Goal: Task Accomplishment & Management: Manage account settings

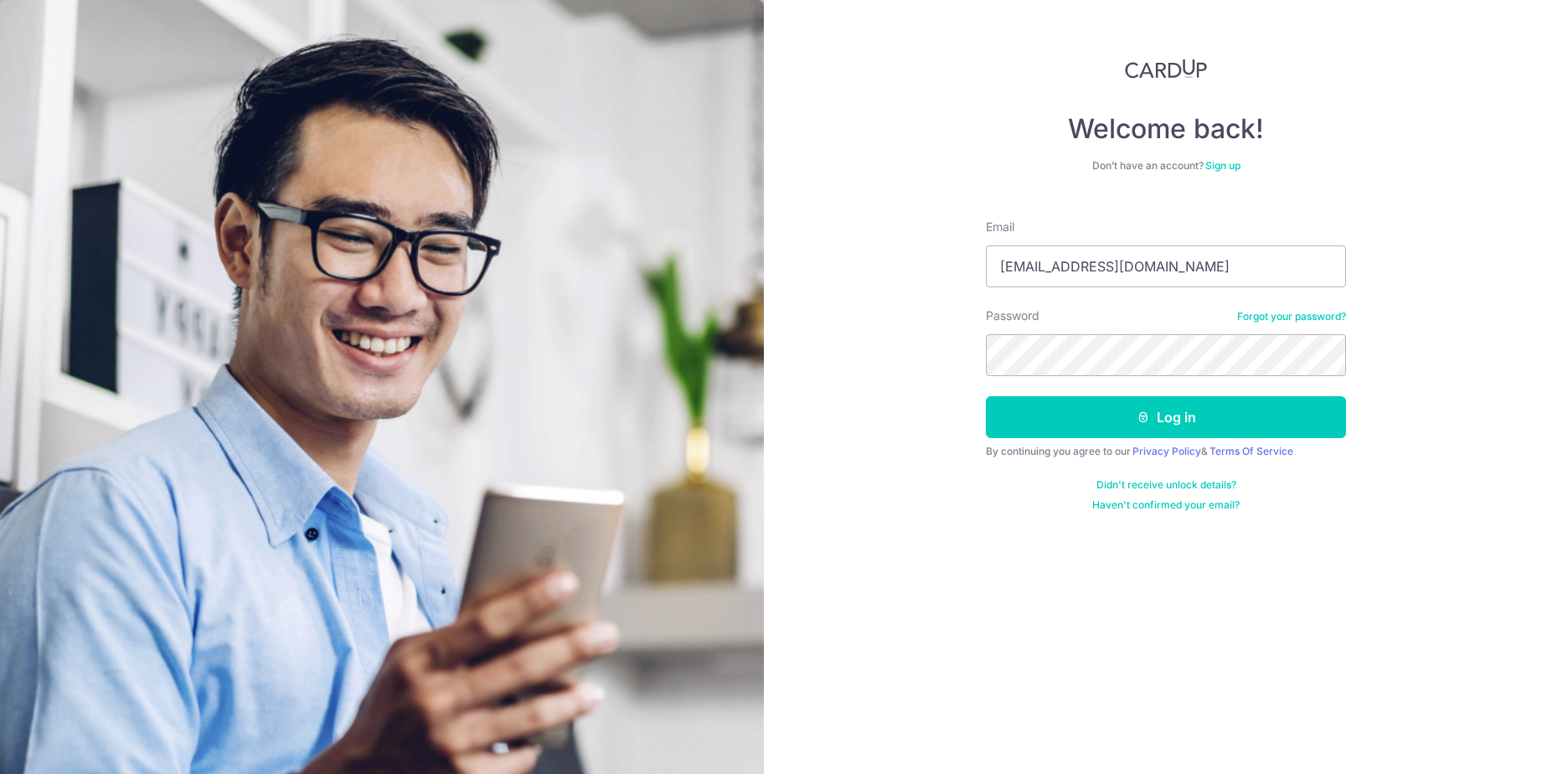
type input "[EMAIL_ADDRESS][DOMAIN_NAME]"
click at [1101, 409] on button "Log in" at bounding box center [1166, 417] width 360 height 42
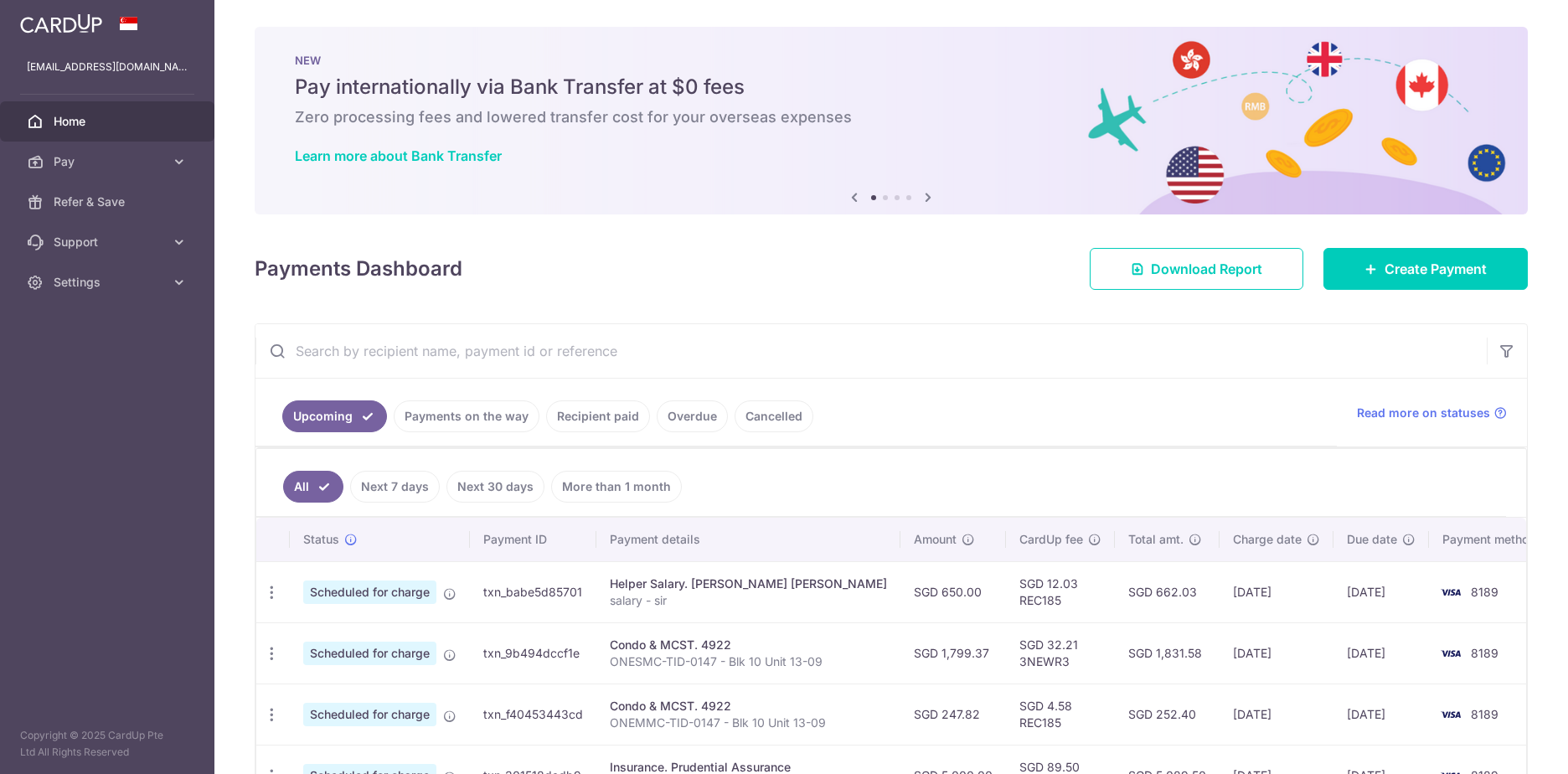
scroll to position [167, 0]
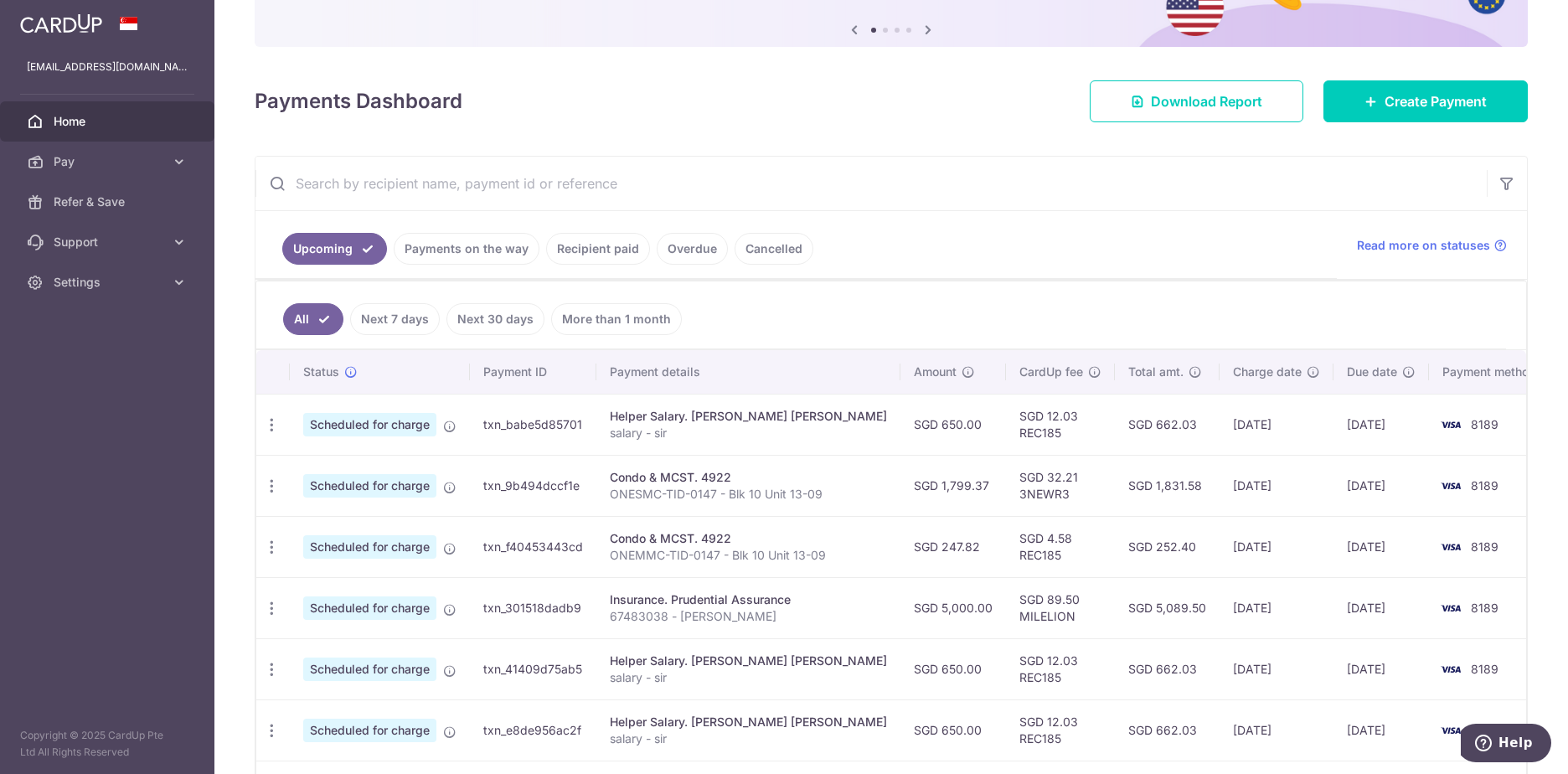
click at [493, 248] on link "Payments on the way" at bounding box center [467, 248] width 146 height 32
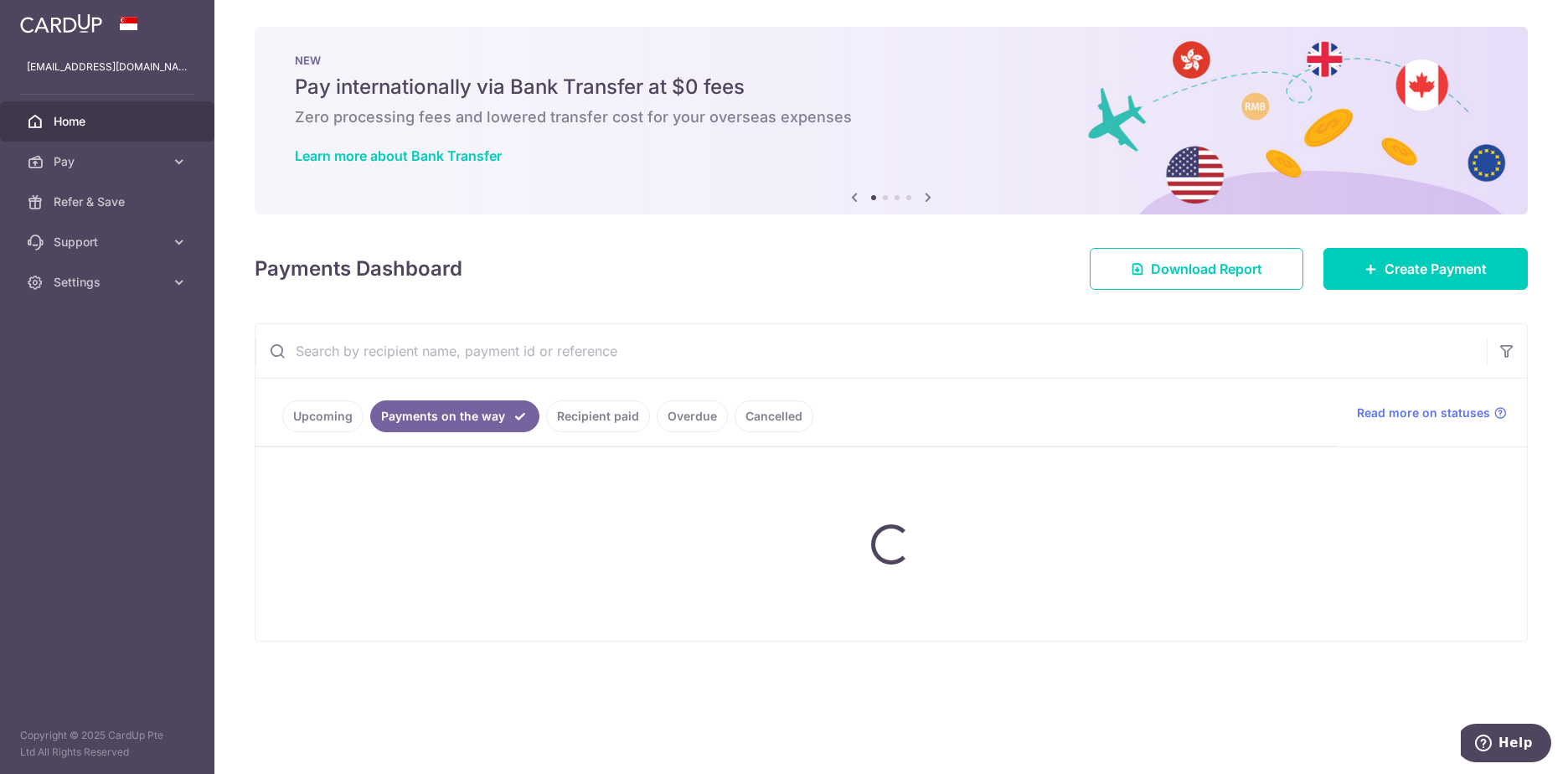
scroll to position [0, 0]
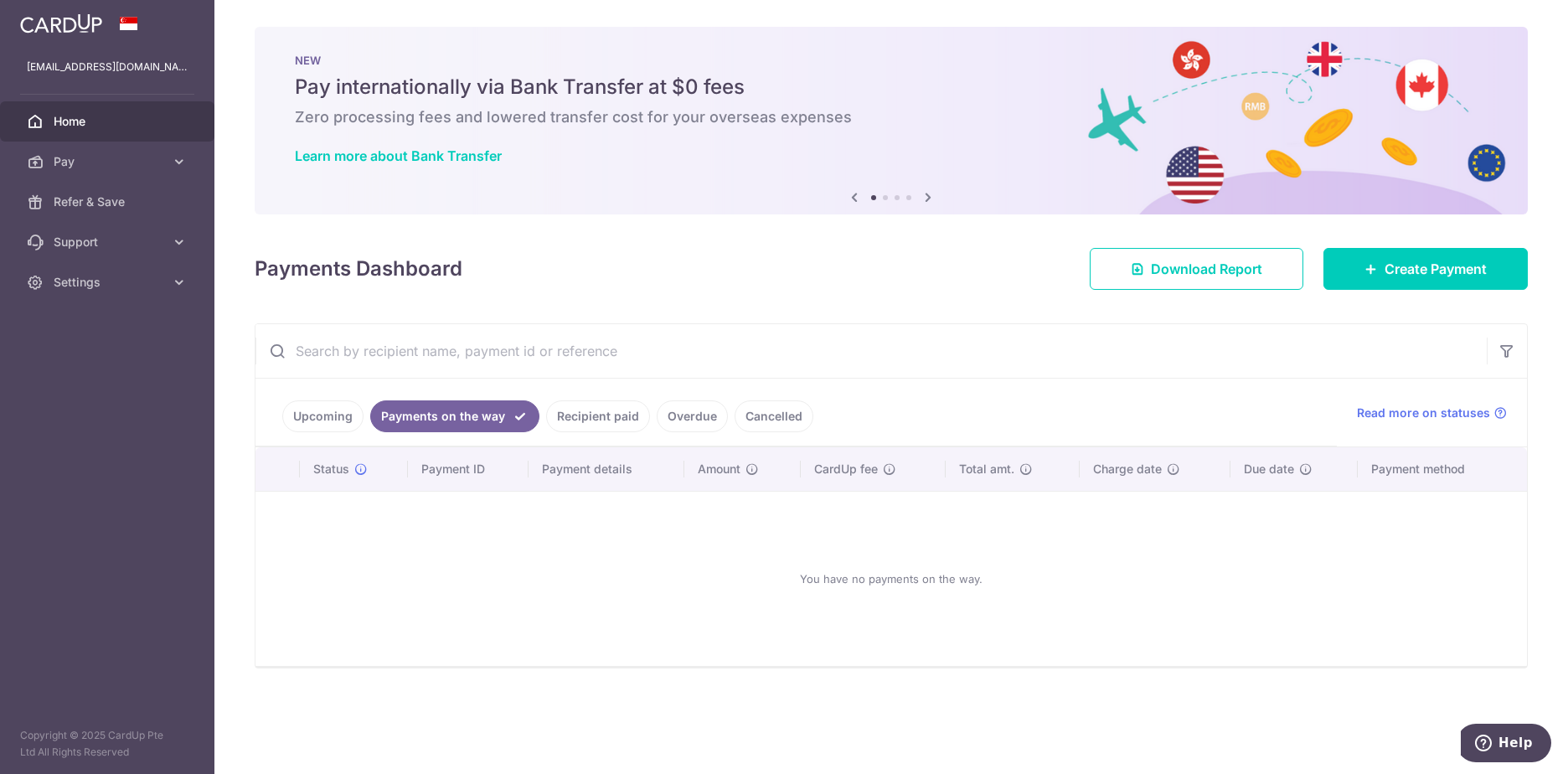
click at [596, 419] on link "Recipient paid" at bounding box center [598, 416] width 104 height 32
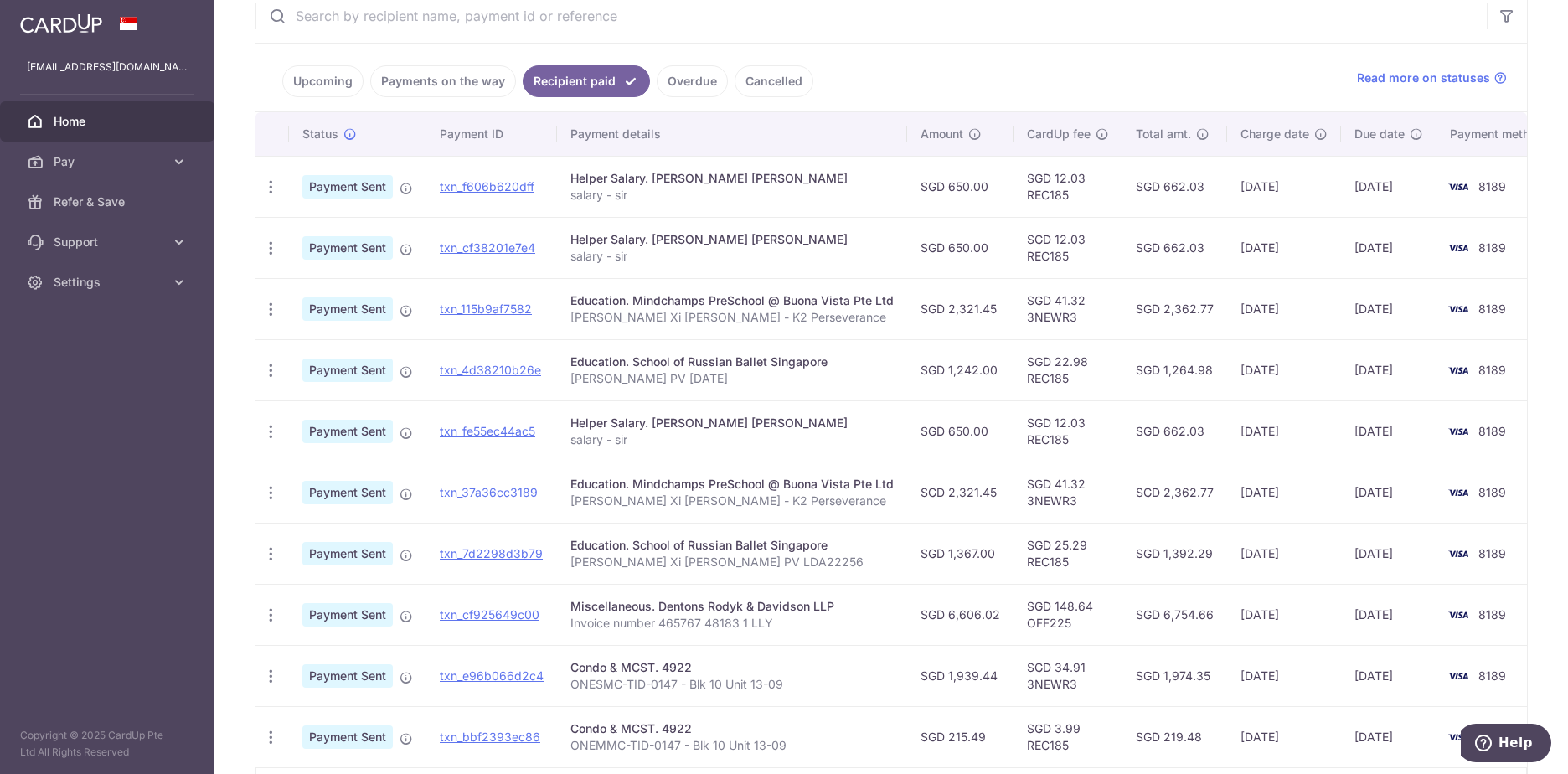
scroll to position [84, 0]
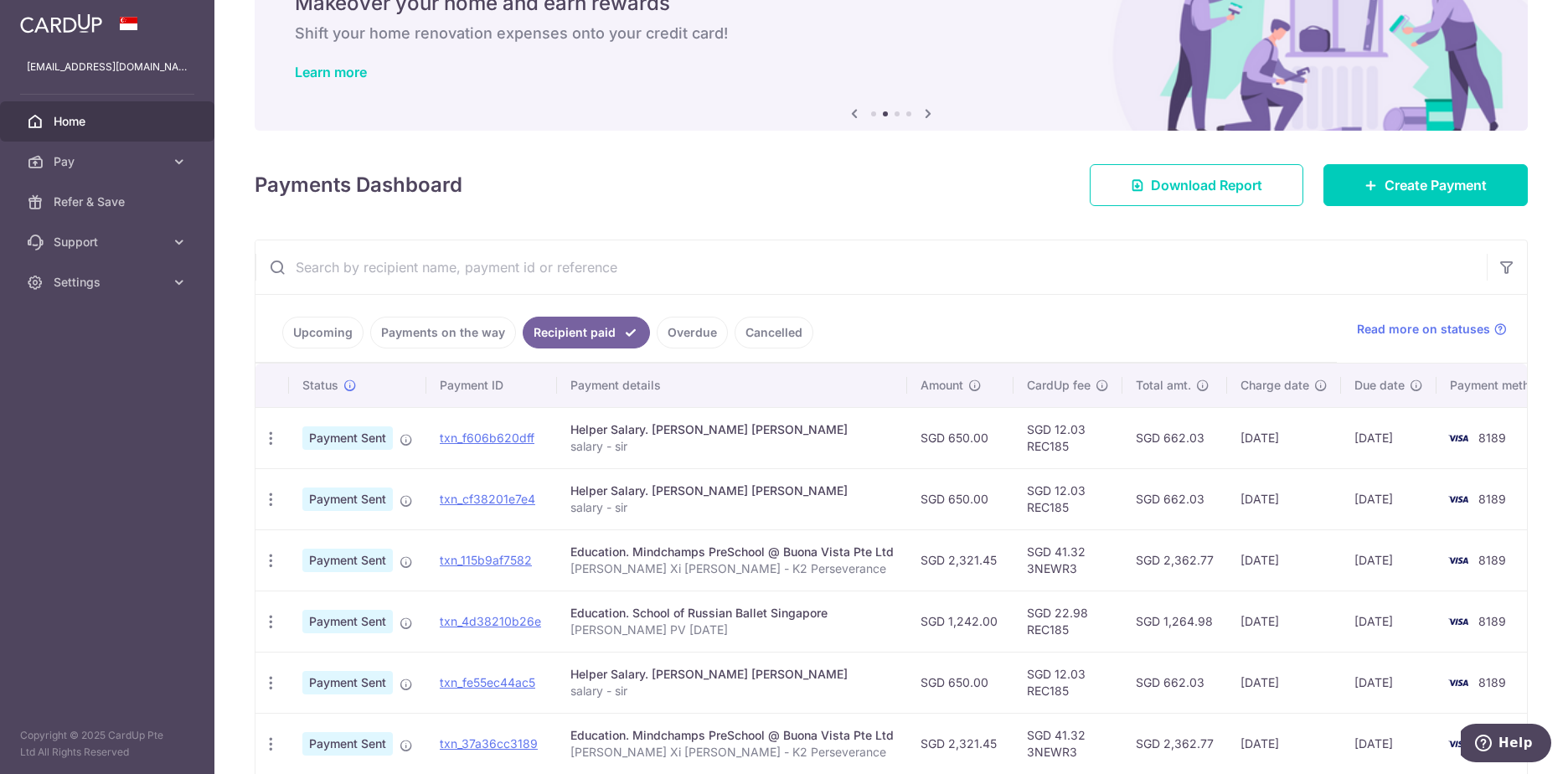
click at [681, 343] on link "Overdue" at bounding box center [691, 332] width 71 height 32
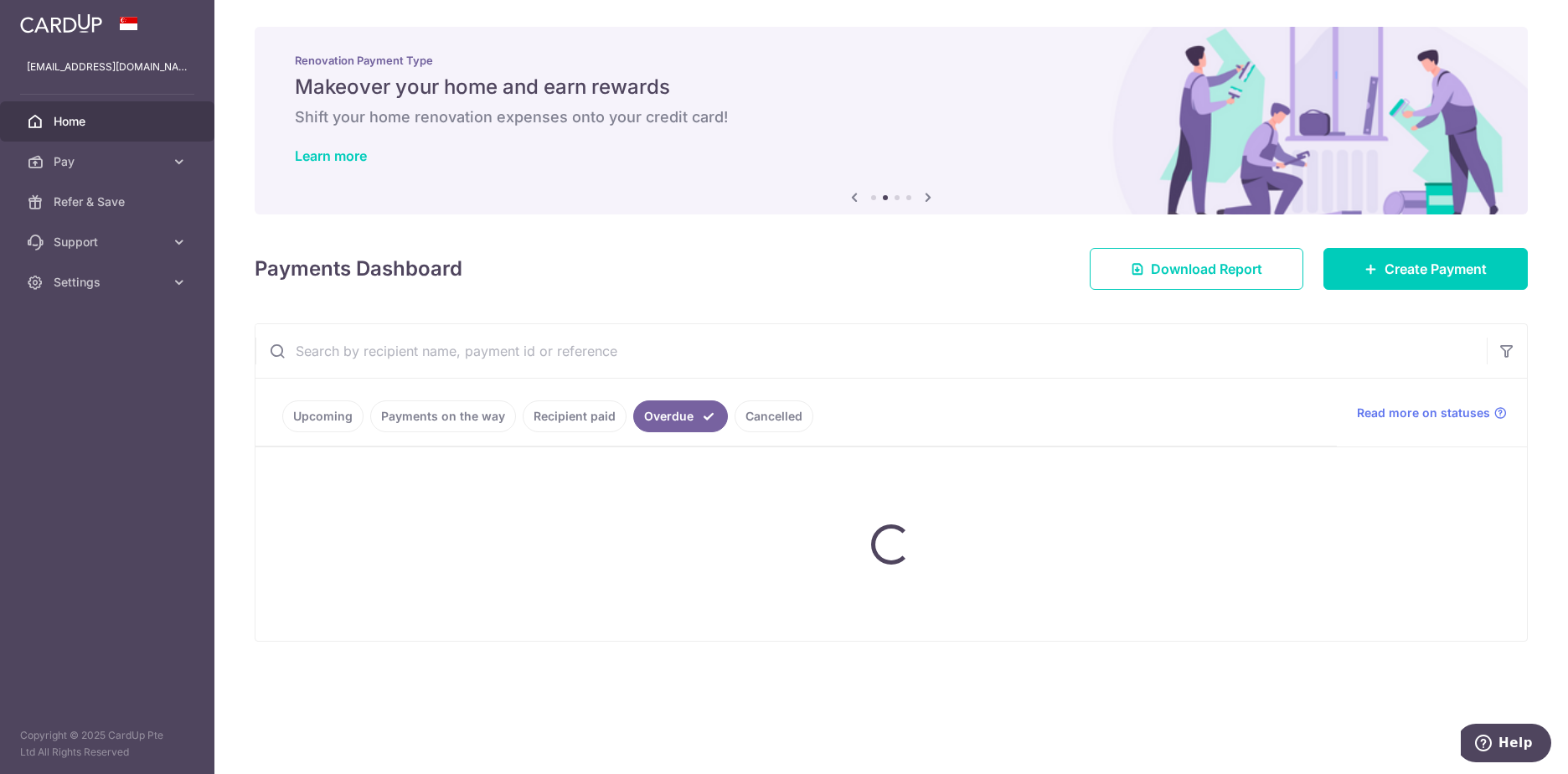
scroll to position [0, 0]
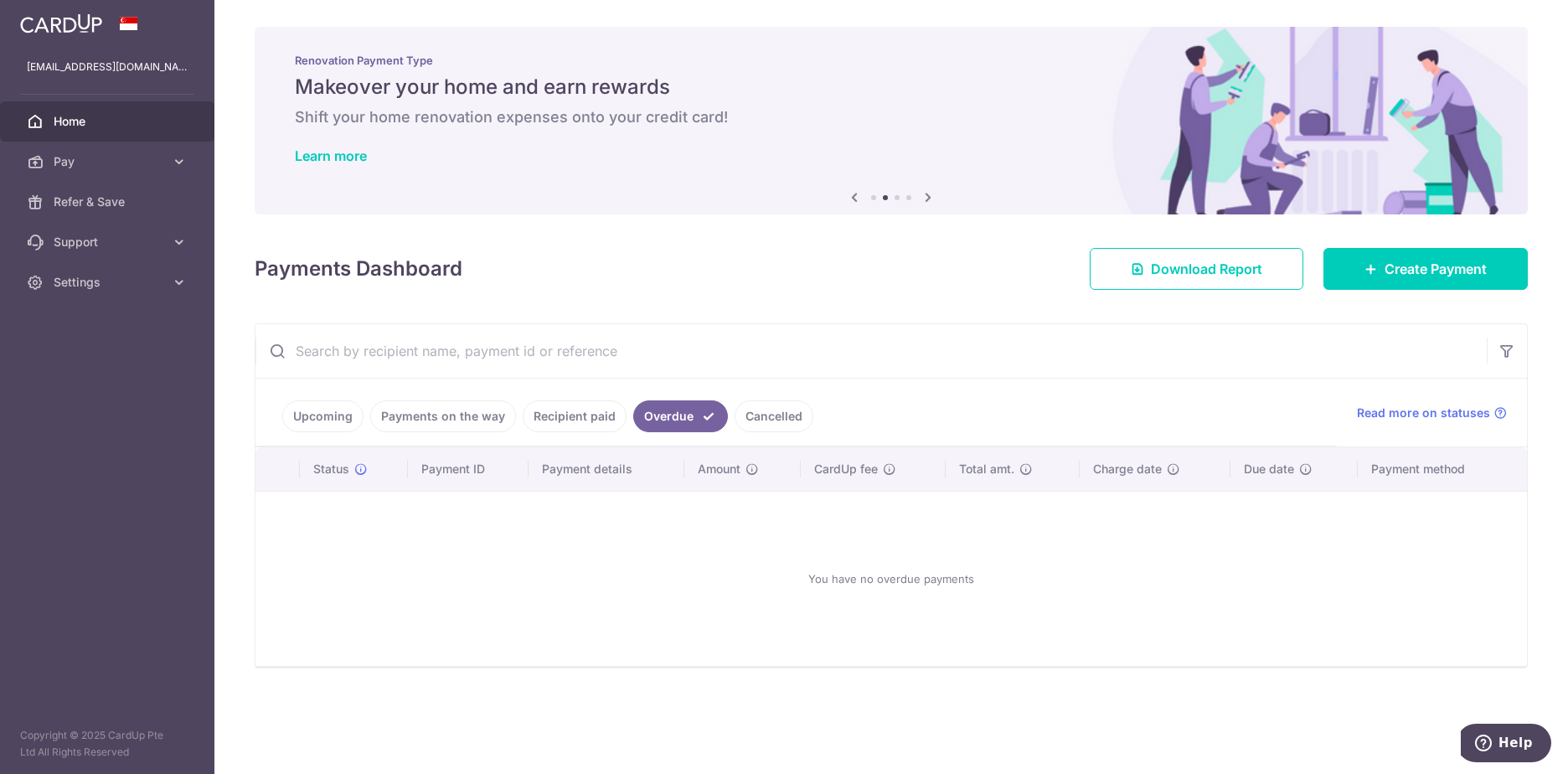
click at [771, 417] on link "Cancelled" at bounding box center [773, 416] width 79 height 32
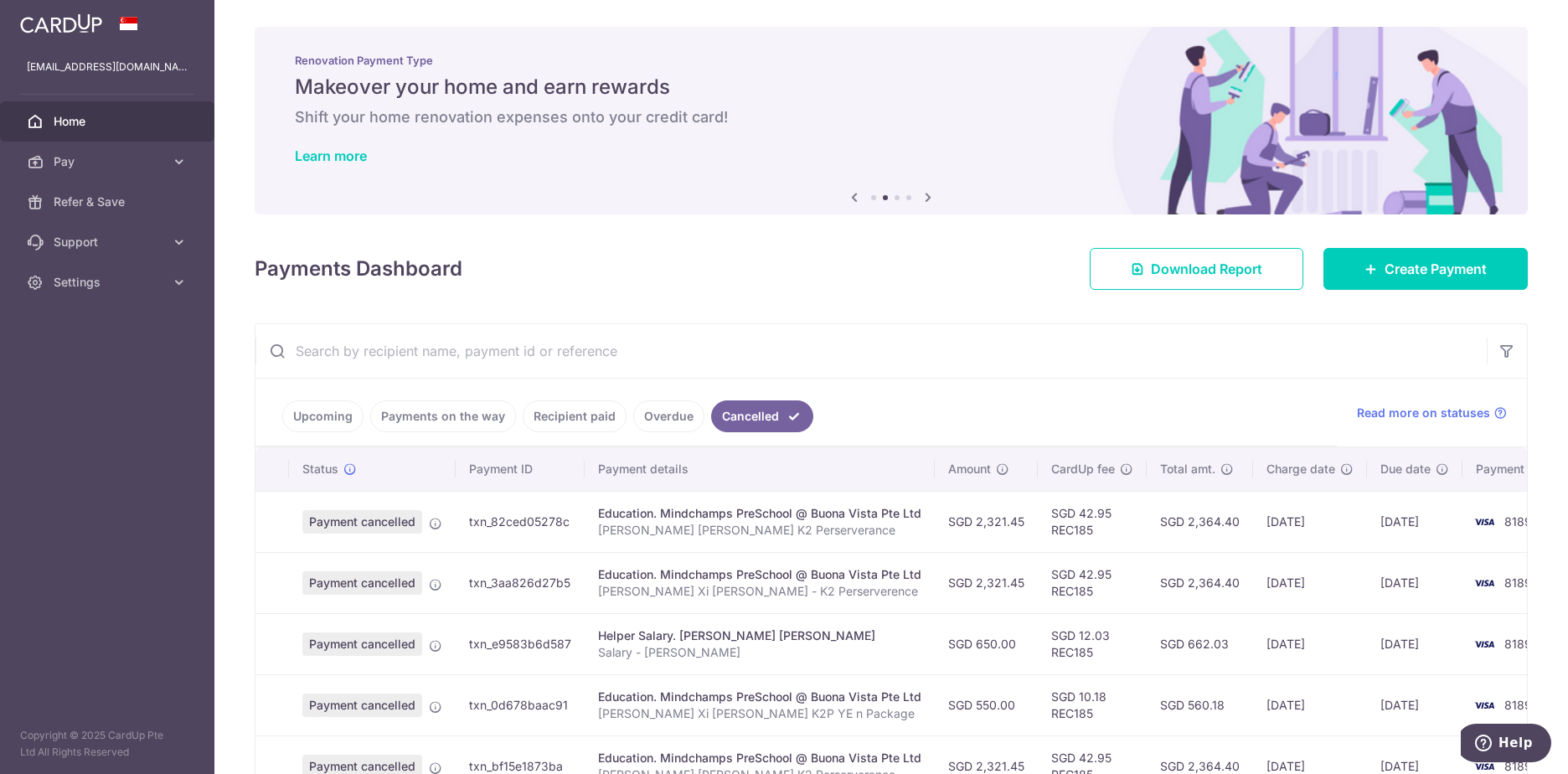
click at [461, 424] on link "Payments on the way" at bounding box center [443, 416] width 146 height 32
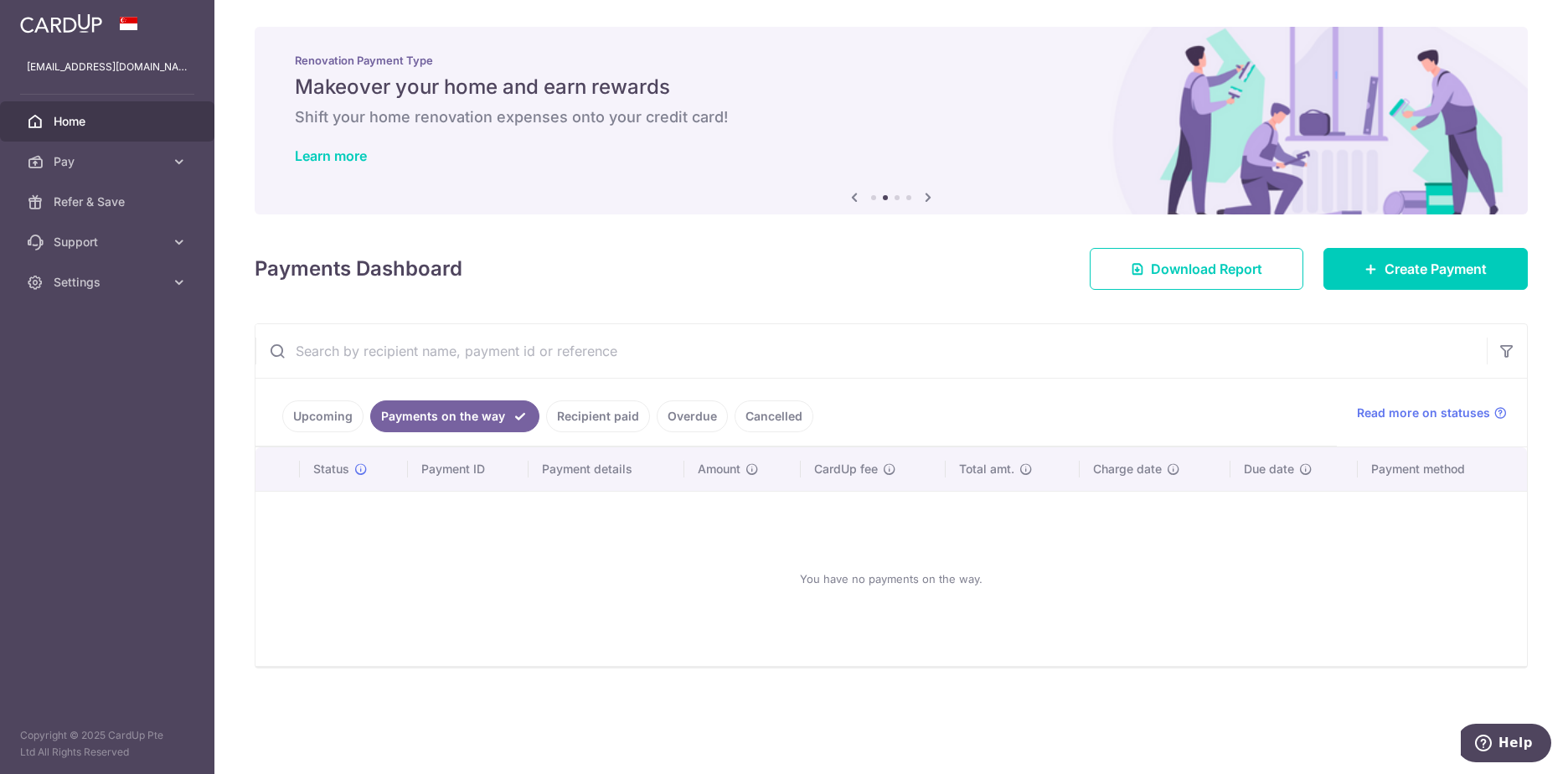
click at [340, 421] on link "Upcoming" at bounding box center [322, 416] width 81 height 32
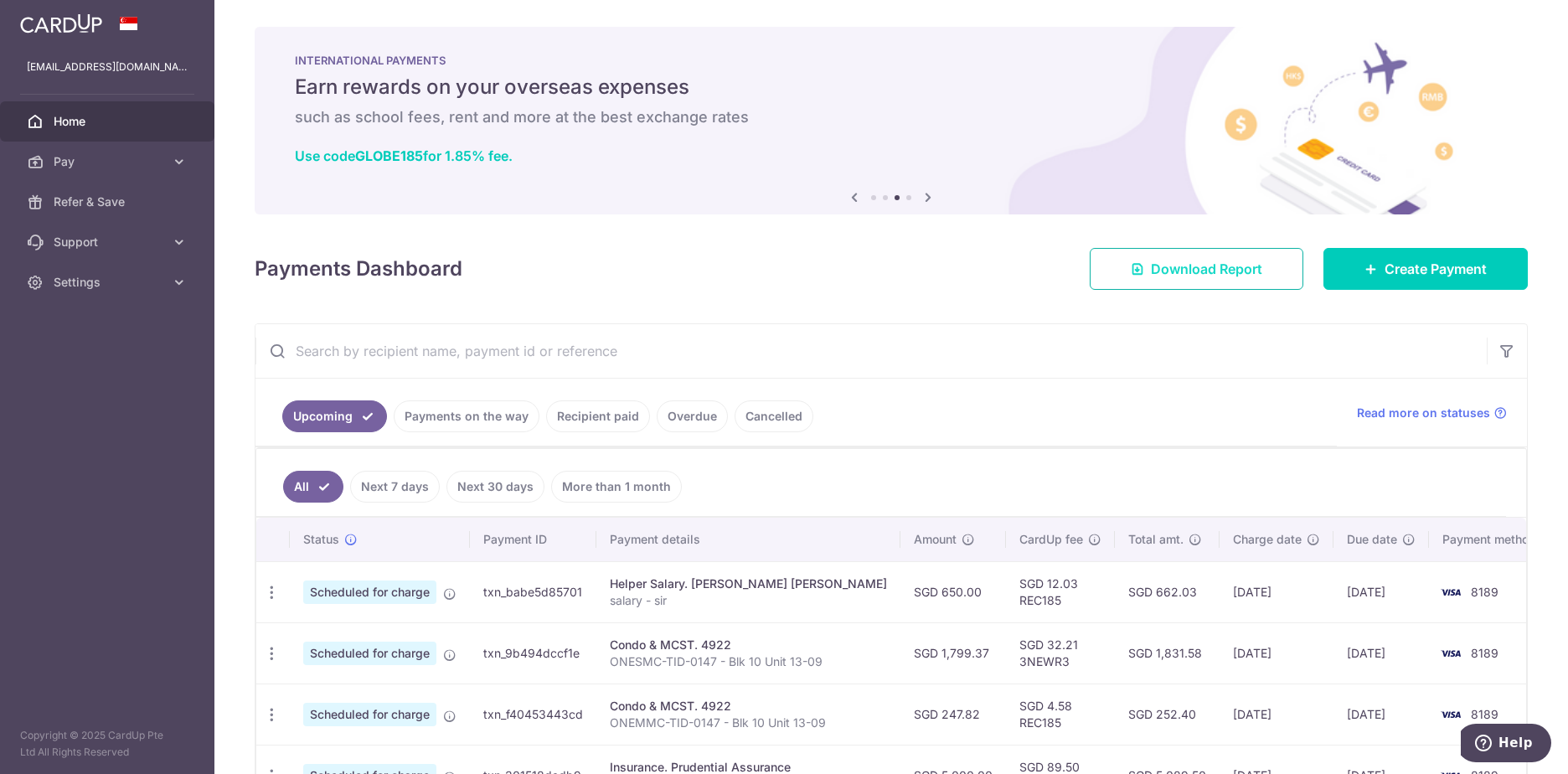
scroll to position [297, 0]
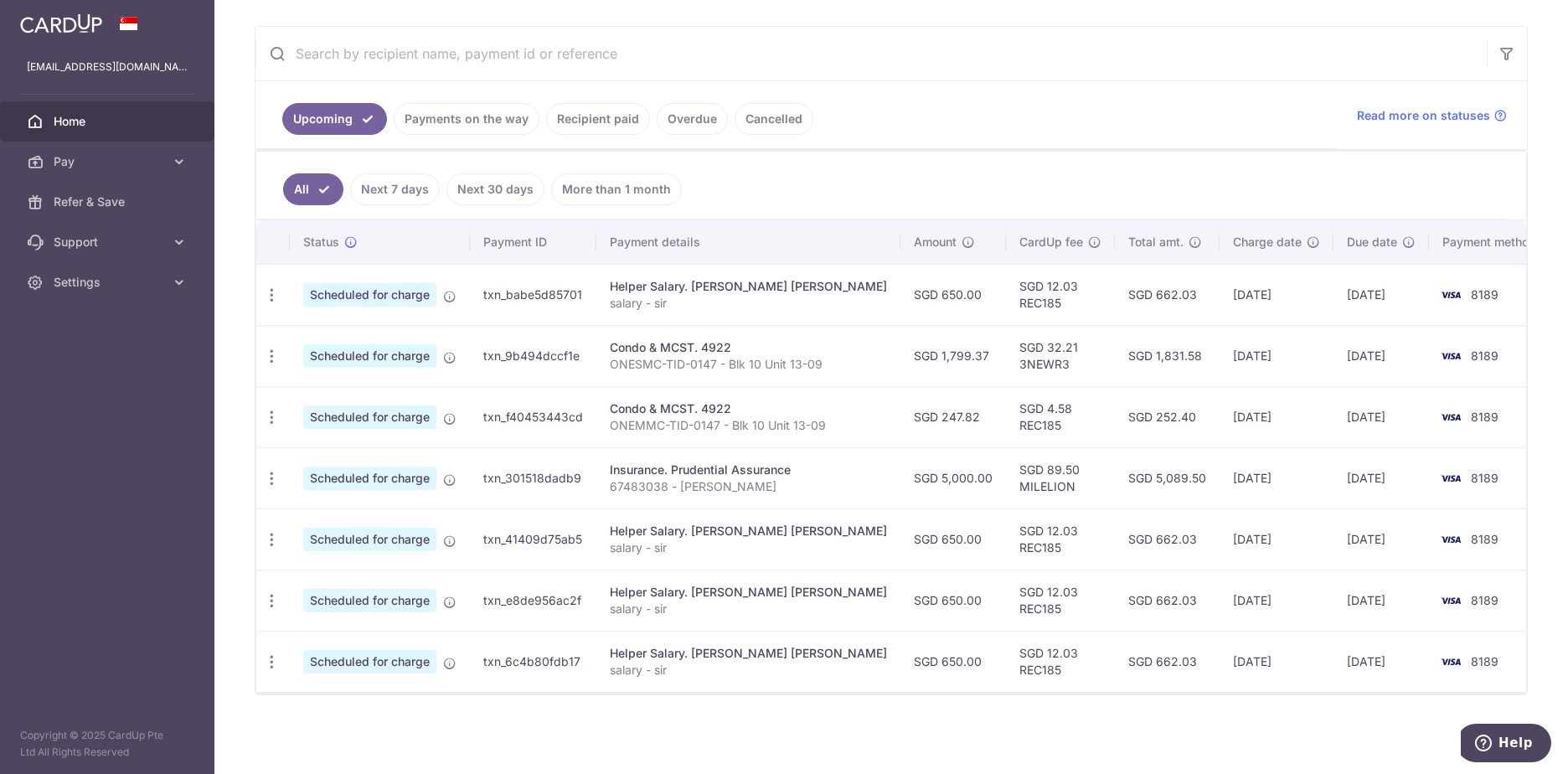
click at [1182, 717] on div "× Pause Schedule Pause all future payments in this series Pause just this one p…" at bounding box center [891, 387] width 1354 height 774
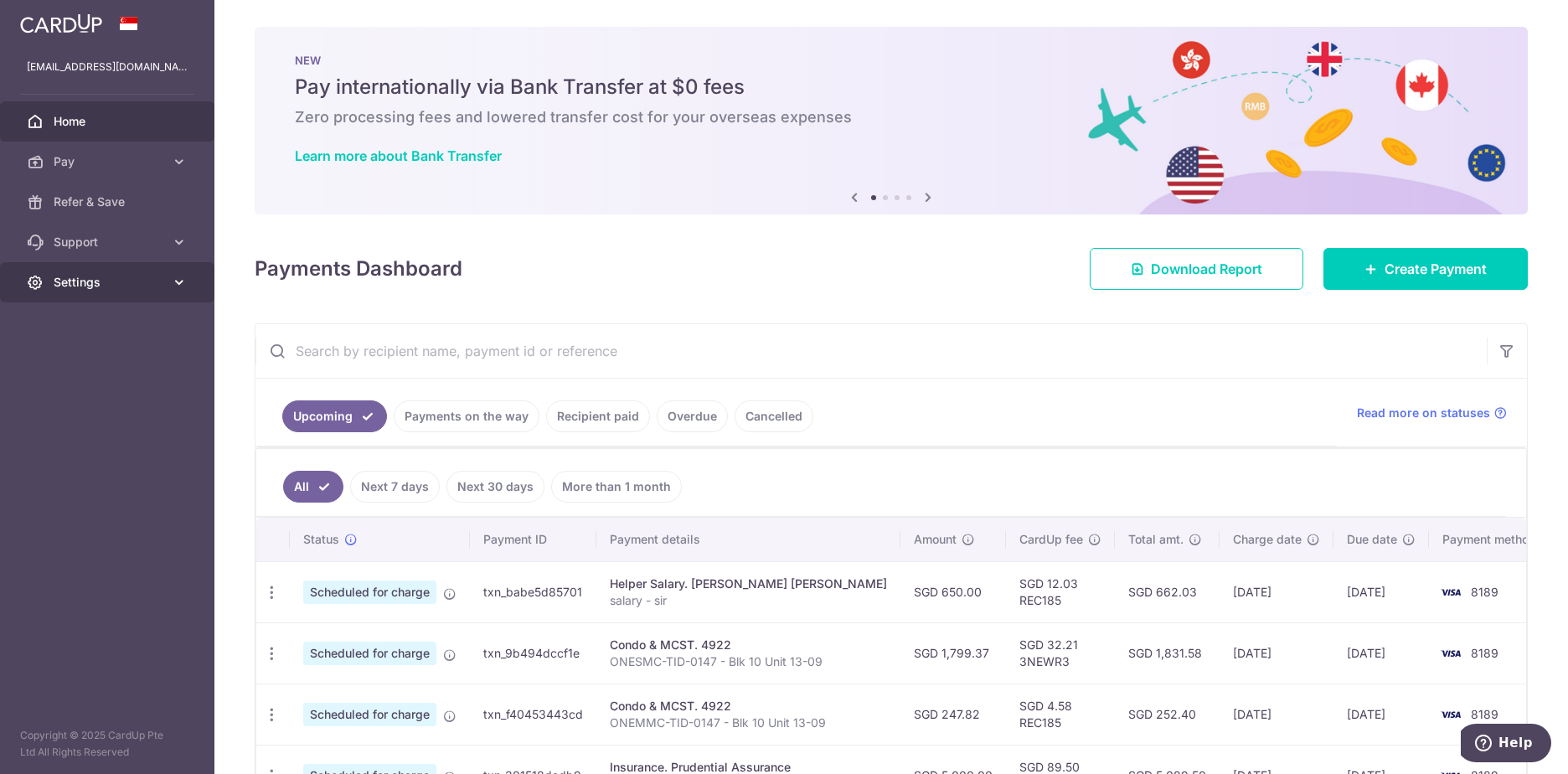
click at [87, 291] on link "Settings" at bounding box center [107, 281] width 214 height 40
click at [70, 361] on span "Logout" at bounding box center [109, 362] width 111 height 17
